Goal: Information Seeking & Learning: Learn about a topic

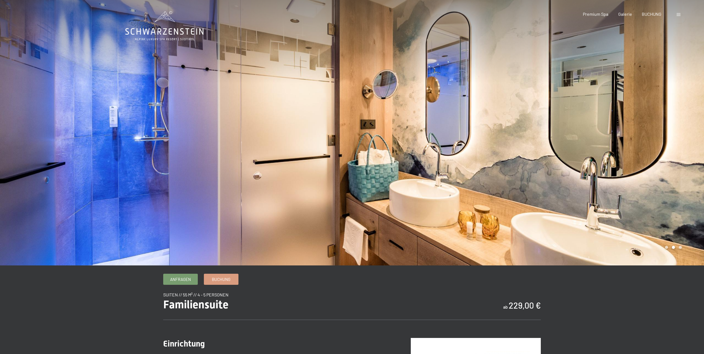
click at [629, 14] on font "Galerie" at bounding box center [625, 13] width 14 height 5
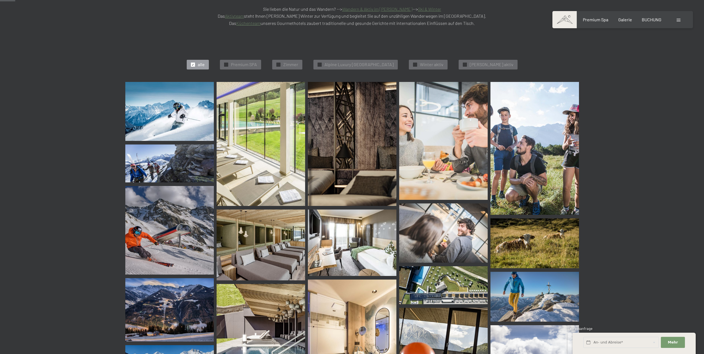
scroll to position [166, 0]
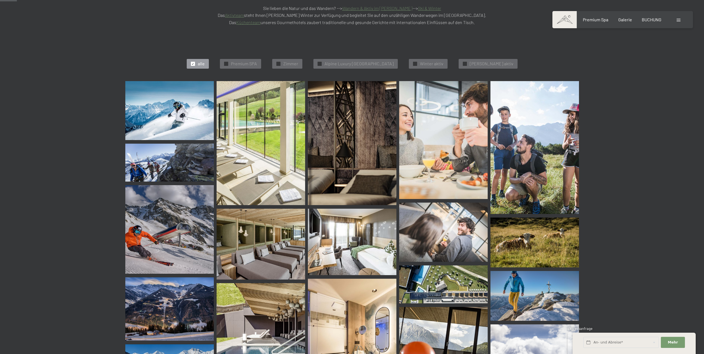
click at [258, 111] on img at bounding box center [261, 143] width 89 height 124
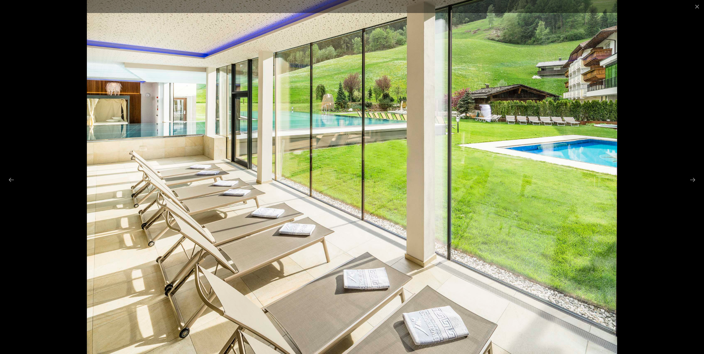
click at [689, 179] on button "Next slide" at bounding box center [693, 179] width 12 height 11
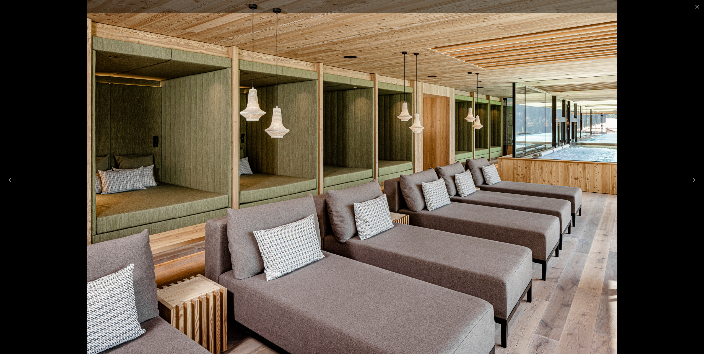
click at [689, 179] on button "Next slide" at bounding box center [693, 179] width 12 height 11
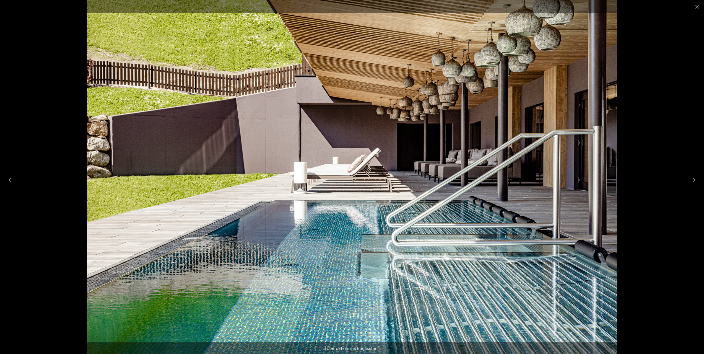
click at [689, 179] on button "Nächste Folie" at bounding box center [693, 179] width 12 height 11
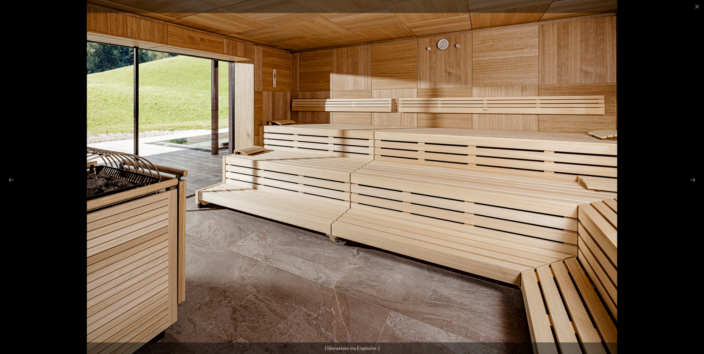
click at [689, 179] on button "Nächste Folie" at bounding box center [693, 179] width 12 height 11
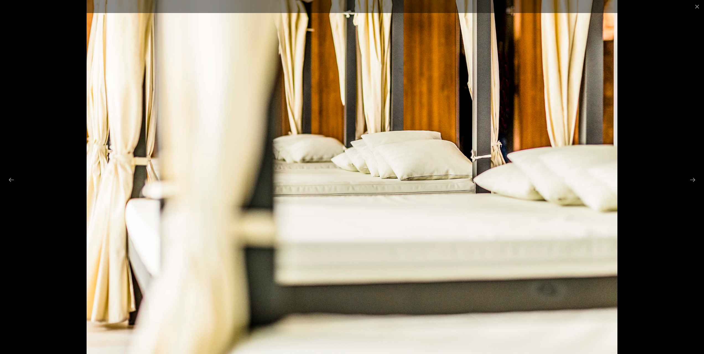
click at [689, 179] on button "Nächste Folie" at bounding box center [693, 179] width 12 height 11
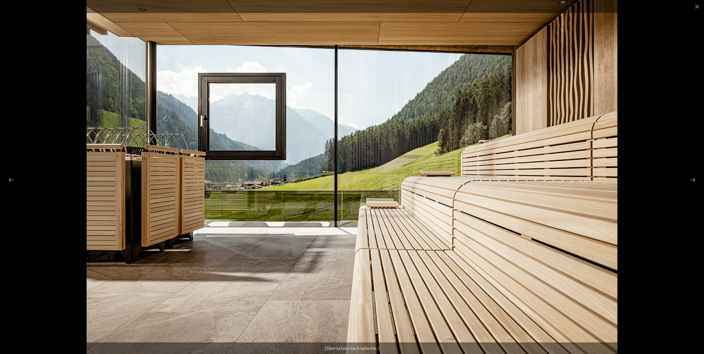
click at [689, 179] on button "Nächste Folie" at bounding box center [693, 179] width 12 height 11
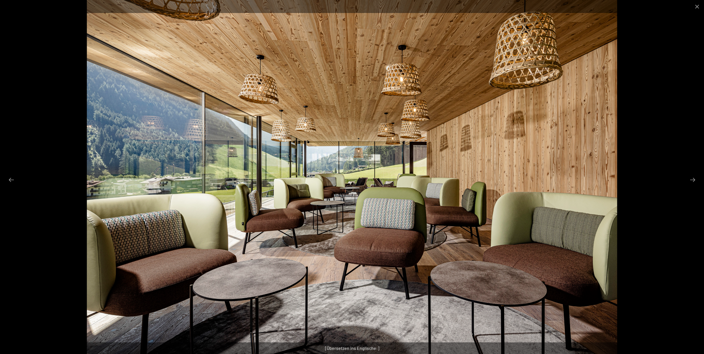
click at [689, 179] on button "Nächste Folie" at bounding box center [693, 179] width 12 height 11
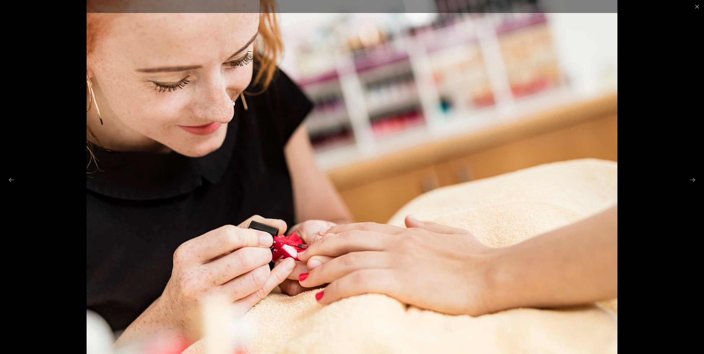
click at [689, 179] on button "Nächste Folie" at bounding box center [693, 179] width 12 height 11
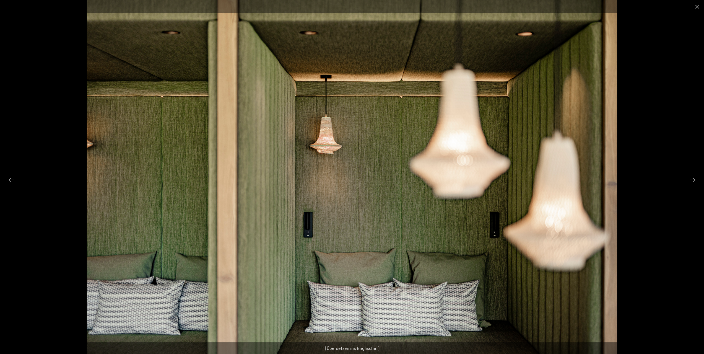
click at [689, 179] on button "Nächste Folie" at bounding box center [693, 179] width 12 height 11
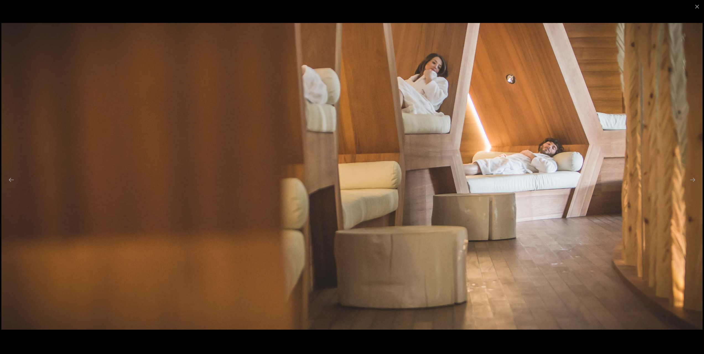
click at [689, 179] on button "Nächste Folie" at bounding box center [693, 179] width 12 height 11
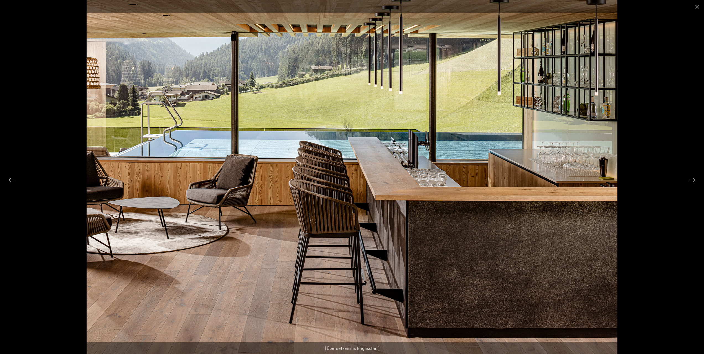
click at [689, 179] on button "Nächste Folie" at bounding box center [693, 179] width 12 height 11
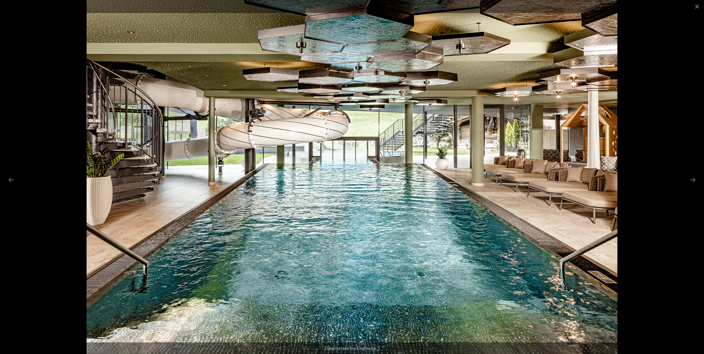
click at [689, 179] on button "Nächste Folie" at bounding box center [693, 179] width 12 height 11
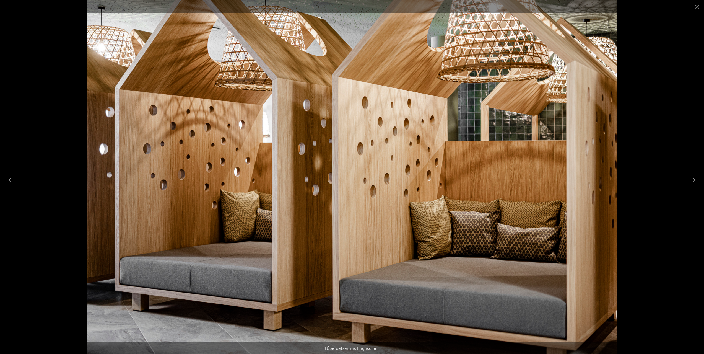
click at [689, 179] on button "Nächste Folie" at bounding box center [693, 179] width 12 height 11
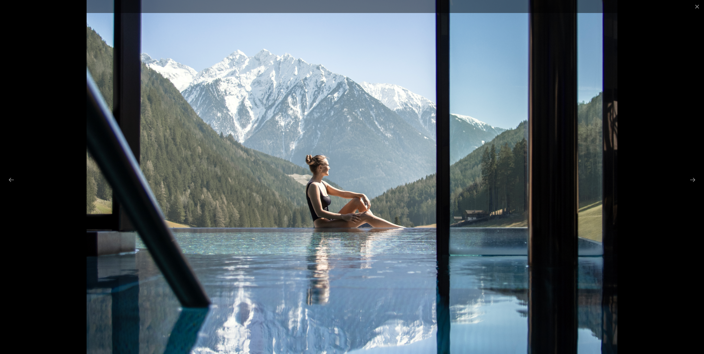
click at [689, 179] on button "Nächste Folie" at bounding box center [693, 179] width 12 height 11
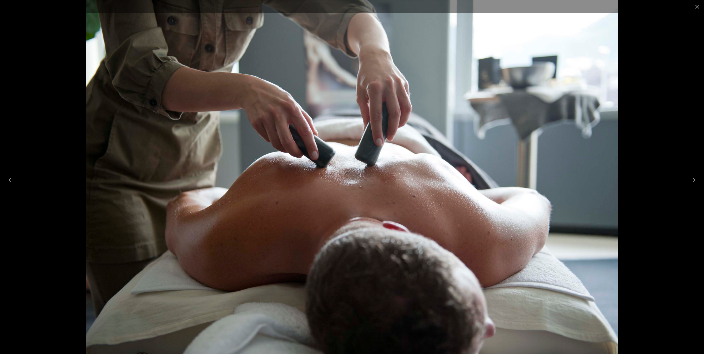
click at [689, 179] on button "Nächste Folie" at bounding box center [693, 179] width 12 height 11
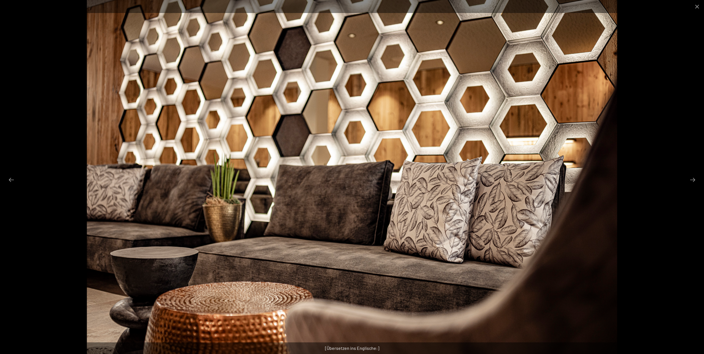
click at [689, 179] on button "Nächste Folie" at bounding box center [693, 179] width 12 height 11
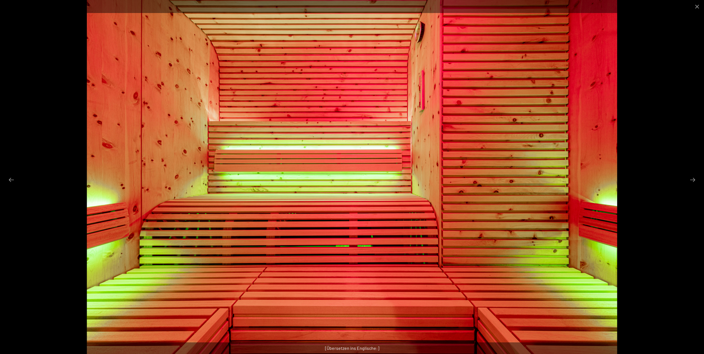
click at [689, 179] on button "Nächste Folie" at bounding box center [693, 179] width 12 height 11
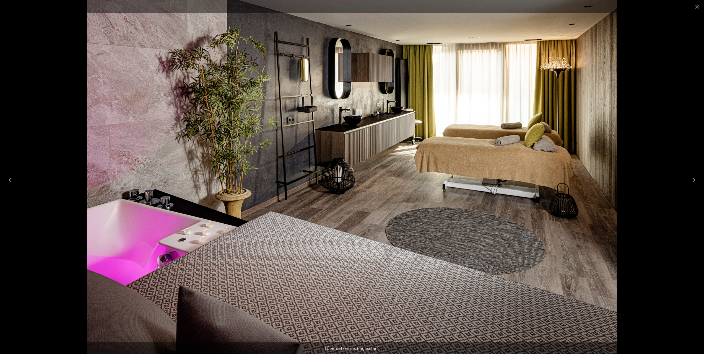
click at [689, 179] on button "Nächste Folie" at bounding box center [693, 179] width 12 height 11
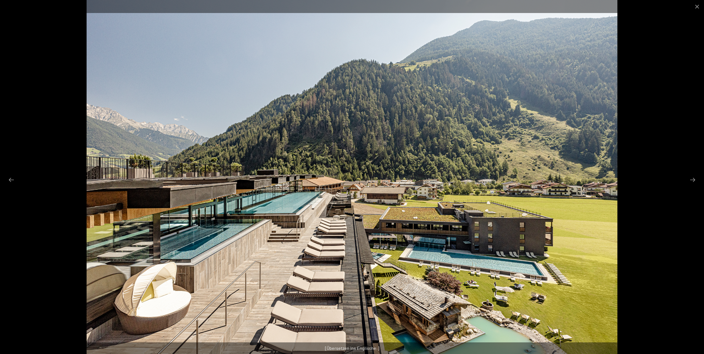
click at [692, 180] on button "Nächste Folie" at bounding box center [693, 179] width 12 height 11
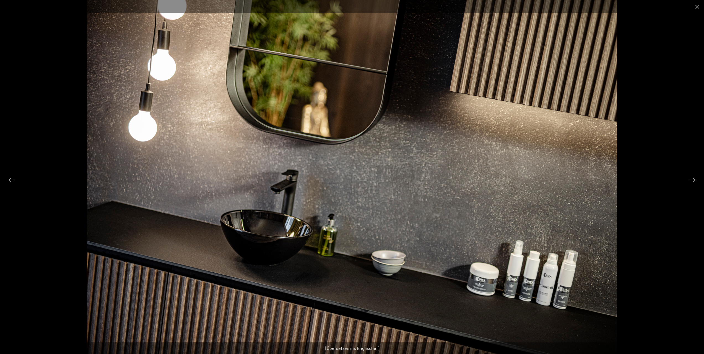
click at [692, 180] on button "Nächste Folie" at bounding box center [693, 179] width 12 height 11
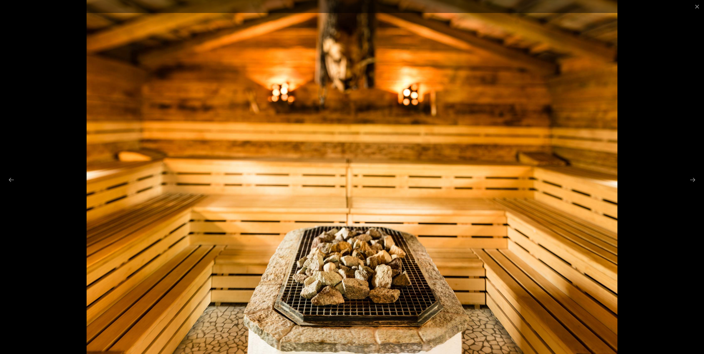
click at [692, 180] on button "Nächste Folie" at bounding box center [693, 179] width 12 height 11
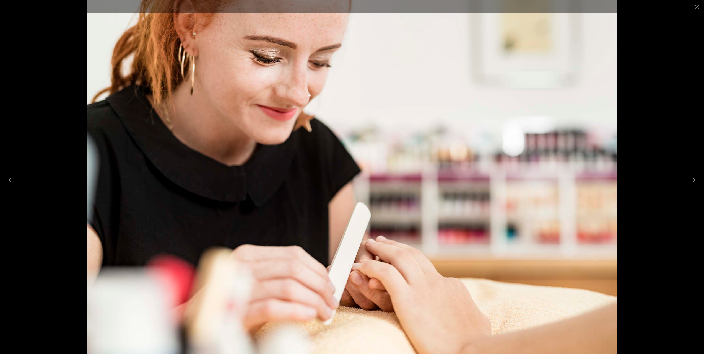
click at [692, 180] on button "Nächste Folie" at bounding box center [693, 179] width 12 height 11
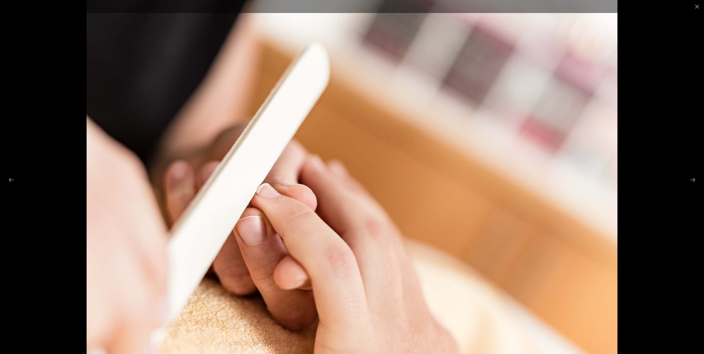
click at [692, 180] on button "Nächste Folie" at bounding box center [693, 179] width 12 height 11
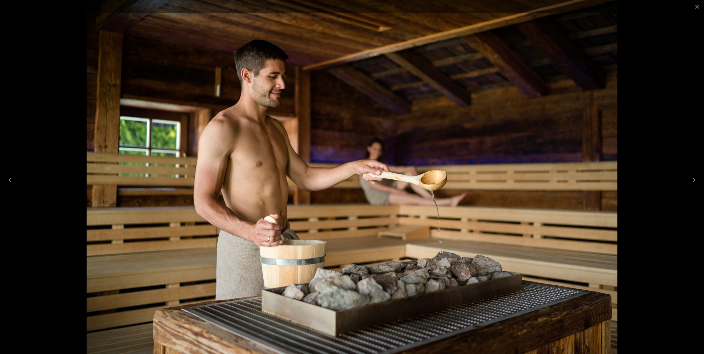
click at [692, 180] on button "Nächste Folie" at bounding box center [693, 179] width 12 height 11
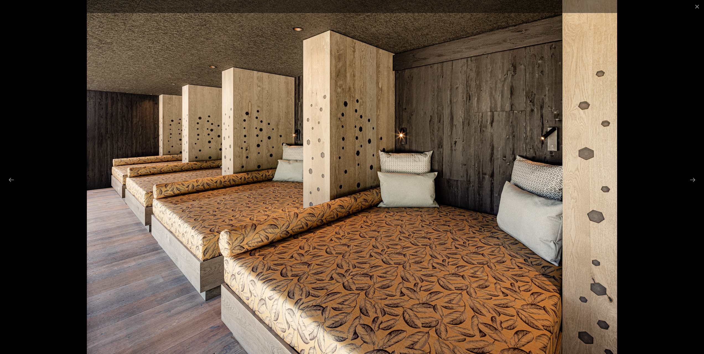
click at [692, 180] on button "Nächste Folie" at bounding box center [693, 179] width 12 height 11
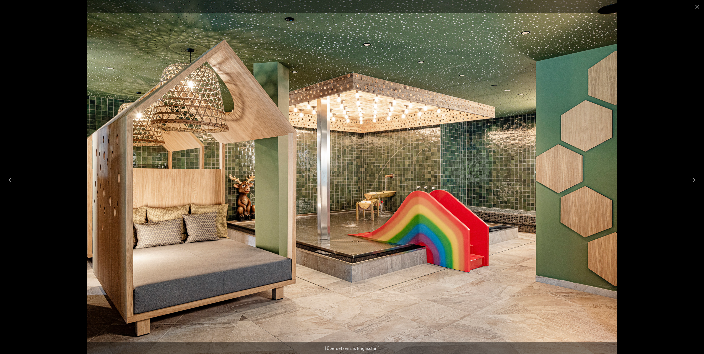
click at [692, 180] on button "Nächste Folie" at bounding box center [693, 179] width 12 height 11
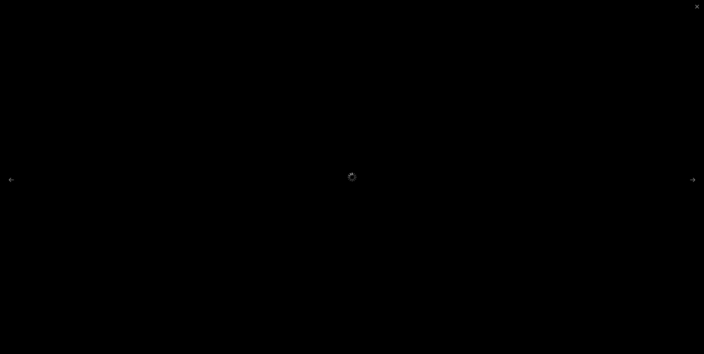
click at [692, 180] on button "Nächste Folie" at bounding box center [693, 179] width 12 height 11
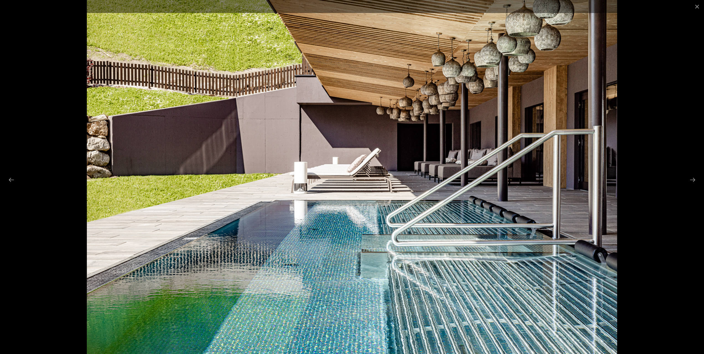
click at [692, 180] on button "Nächste Folie" at bounding box center [693, 179] width 12 height 11
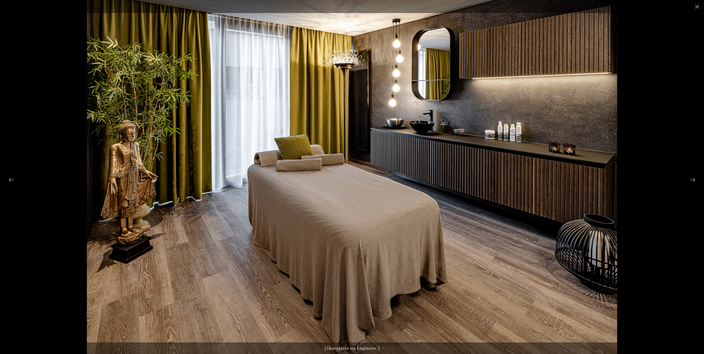
click at [698, 5] on button "Galerie schließen" at bounding box center [697, 6] width 14 height 13
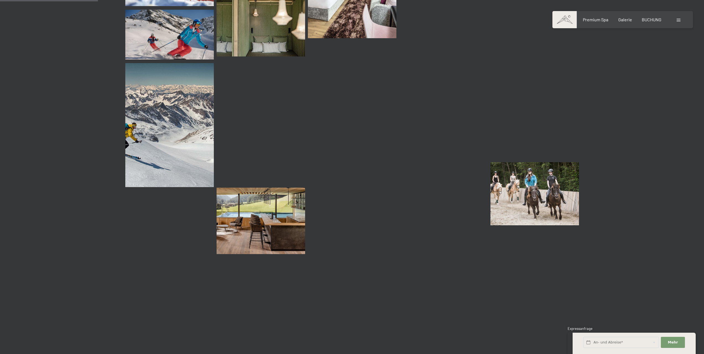
scroll to position [968, 0]
